Goal: Transaction & Acquisition: Purchase product/service

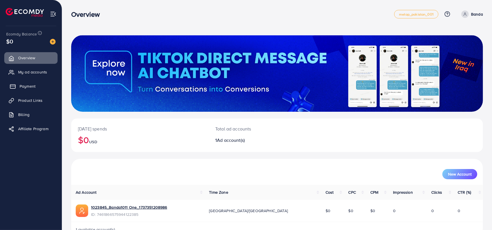
click at [37, 89] on link "Payment" at bounding box center [30, 86] width 53 height 11
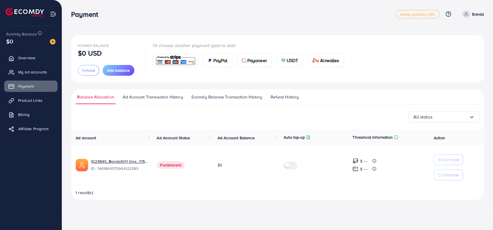
click at [226, 99] on span "Ecomdy Balance Transaction History" at bounding box center [227, 97] width 71 height 6
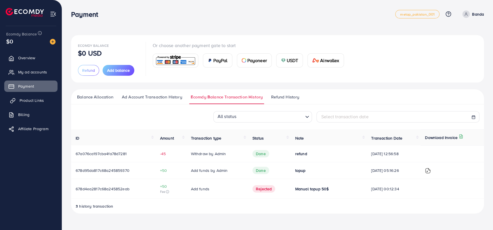
click at [27, 102] on span "Product Links" at bounding box center [32, 101] width 24 height 6
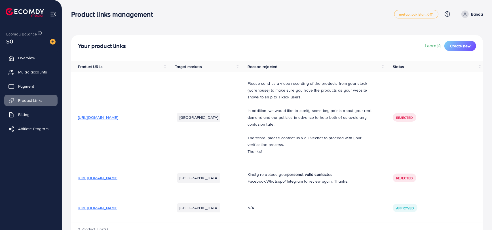
click at [476, 14] on p "Banda" at bounding box center [477, 14] width 12 height 7
click at [450, 44] on span "Log out" at bounding box center [448, 46] width 15 height 7
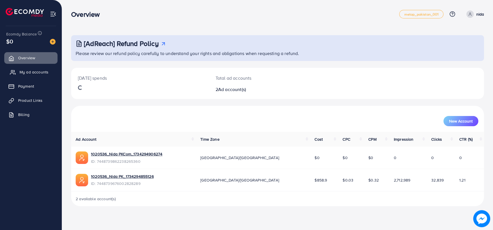
click at [22, 75] on link "My ad accounts" at bounding box center [30, 71] width 53 height 11
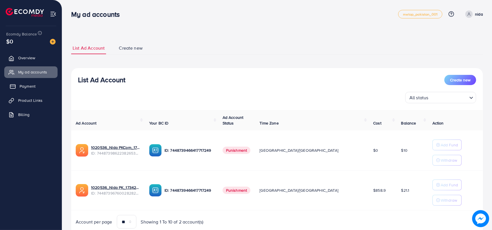
click at [33, 91] on link "Payment" at bounding box center [30, 86] width 53 height 11
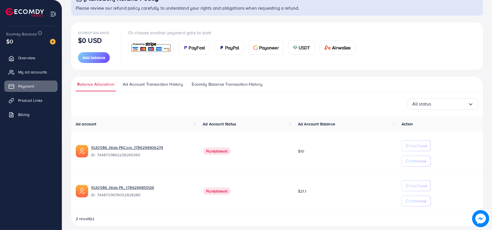
scroll to position [50, 0]
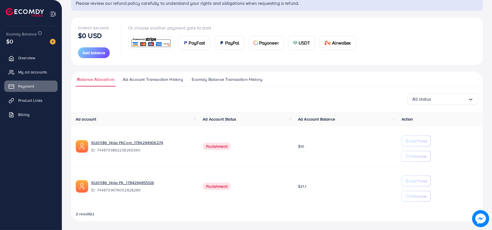
click at [226, 77] on span "Ecomdy Balance Transaction History" at bounding box center [227, 79] width 71 height 6
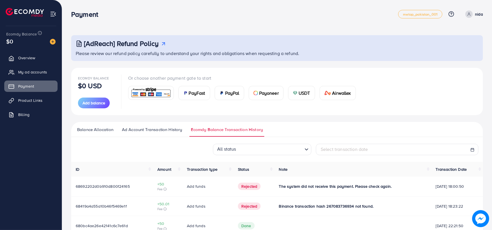
click at [479, 7] on div "Payment metap_pakistan_001 Help Center Contact Support Plans and Pricing Term a…" at bounding box center [277, 14] width 412 height 16
click at [476, 18] on ul "metap_pakistan_001 Help Center Contact Support Plans and Pricing Term and polic…" at bounding box center [440, 14] width 85 height 9
click at [469, 13] on icon at bounding box center [469, 14] width 4 height 4
click at [302, 95] on span "USDT" at bounding box center [304, 93] width 12 height 7
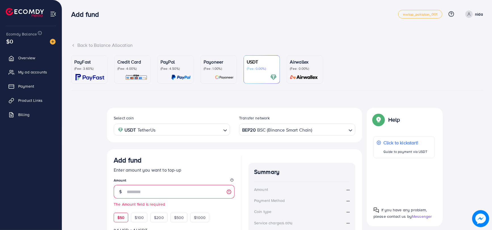
click at [123, 207] on div "Add fund Enter amount you want to top-up Amount The Amount field is required $5…" at bounding box center [174, 189] width 121 height 66
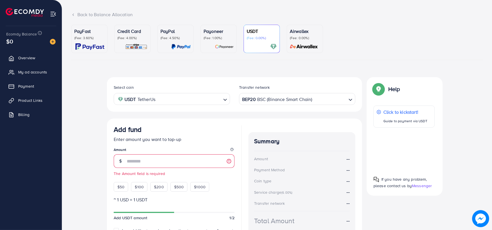
scroll to position [85, 0]
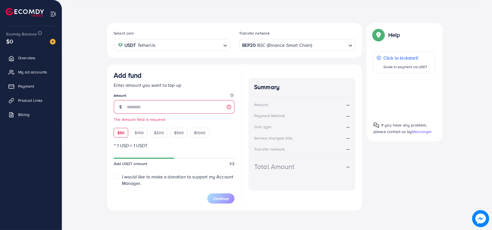
click at [122, 130] on span "$50" at bounding box center [120, 133] width 7 height 6
type input "**"
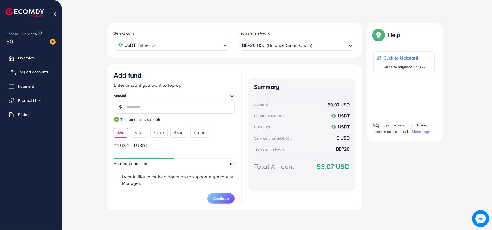
click at [13, 77] on link "My ad accounts" at bounding box center [30, 71] width 53 height 11
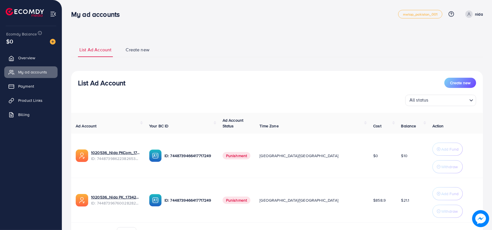
click at [469, 14] on icon at bounding box center [469, 14] width 4 height 4
click at [444, 46] on span "Log out" at bounding box center [448, 46] width 15 height 7
